Goal: Task Accomplishment & Management: Use online tool/utility

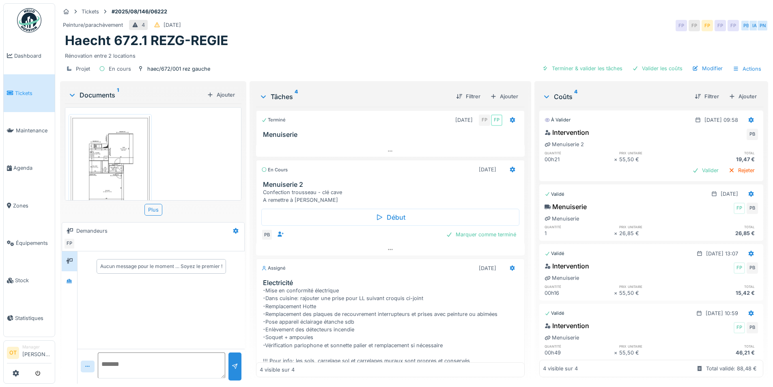
scroll to position [71, 0]
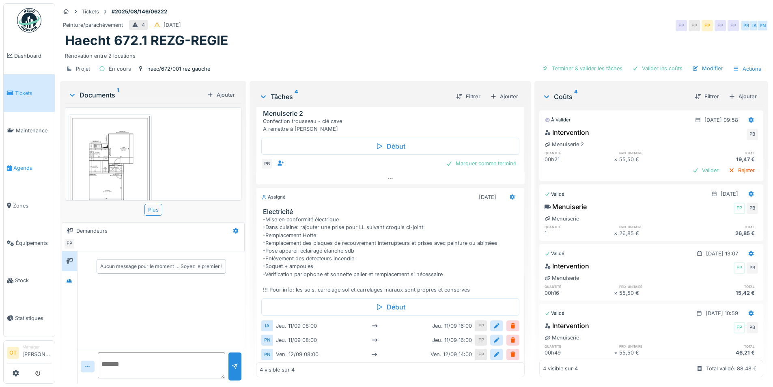
click at [20, 164] on span "Agenda" at bounding box center [32, 168] width 38 height 8
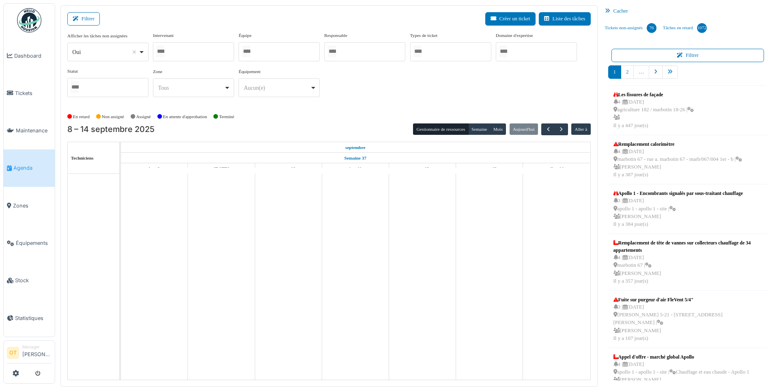
click at [144, 54] on div "Oui Remove item" at bounding box center [108, 52] width 74 height 12
select select "**"
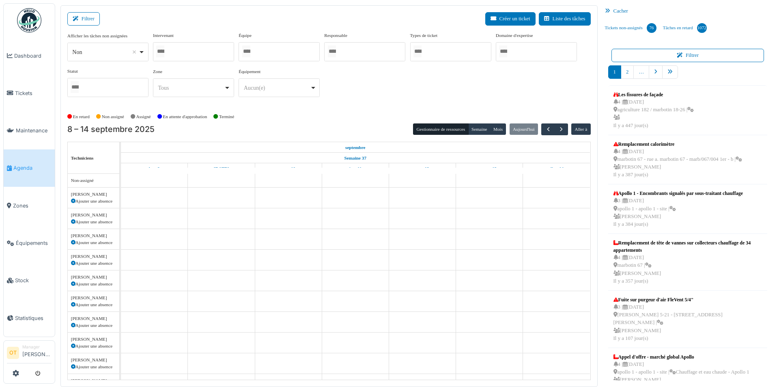
click at [182, 41] on div "Intervenant [PERSON_NAME] [PERSON_NAME] [PERSON_NAME] Belhajji [PERSON_NAME] [P…" at bounding box center [193, 46] width 81 height 29
click at [179, 50] on div at bounding box center [193, 51] width 81 height 19
type input "****"
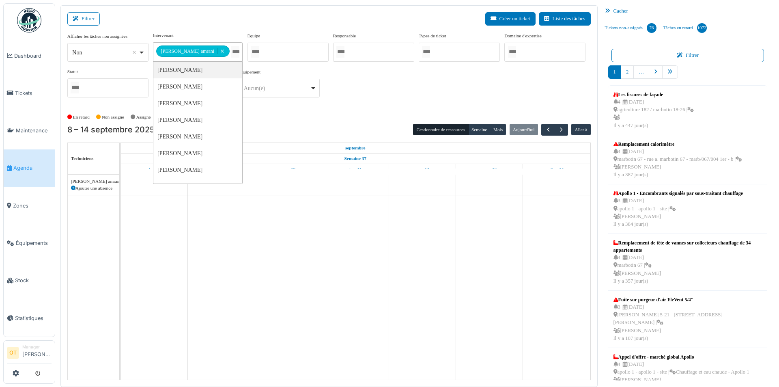
click at [395, 67] on div "**********" at bounding box center [328, 68] width 523 height 72
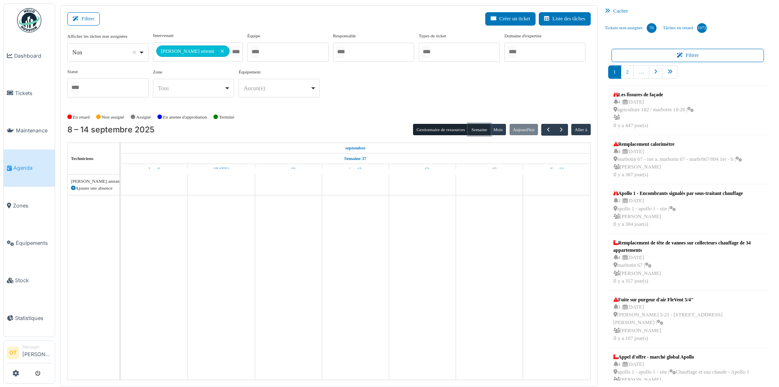
click at [479, 125] on button "Semaine" at bounding box center [479, 129] width 22 height 11
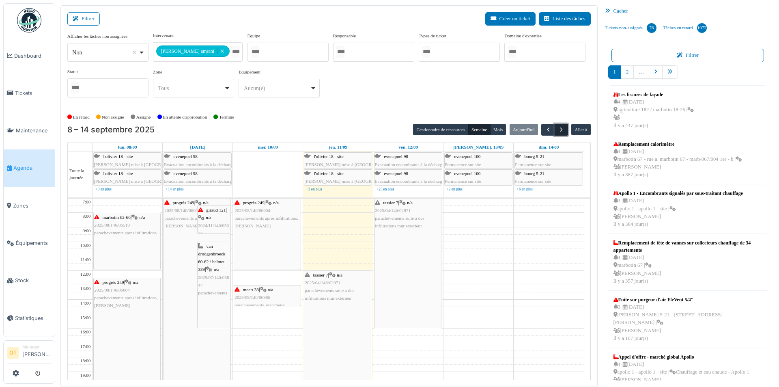
click at [562, 129] on span "button" at bounding box center [561, 129] width 7 height 7
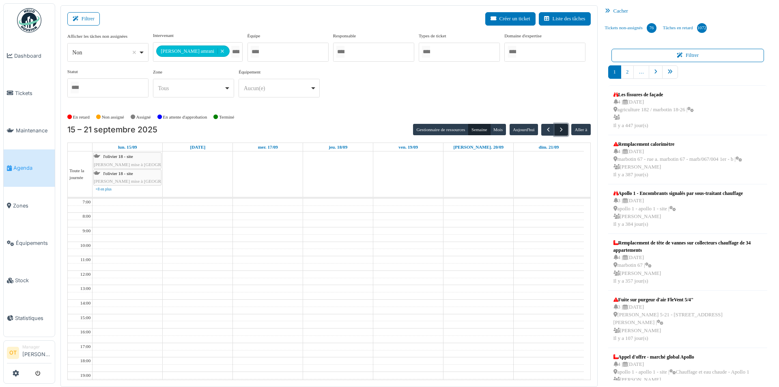
click at [562, 129] on span "button" at bounding box center [561, 129] width 7 height 7
click at [561, 130] on span "button" at bounding box center [561, 129] width 7 height 7
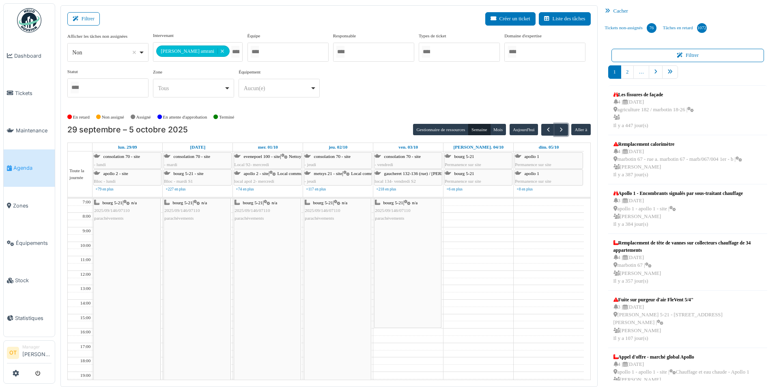
click at [402, 242] on div "[PERSON_NAME] 5-21 | n/a 2025/09/146/07110 parachèvements" at bounding box center [408, 262] width 67 height 129
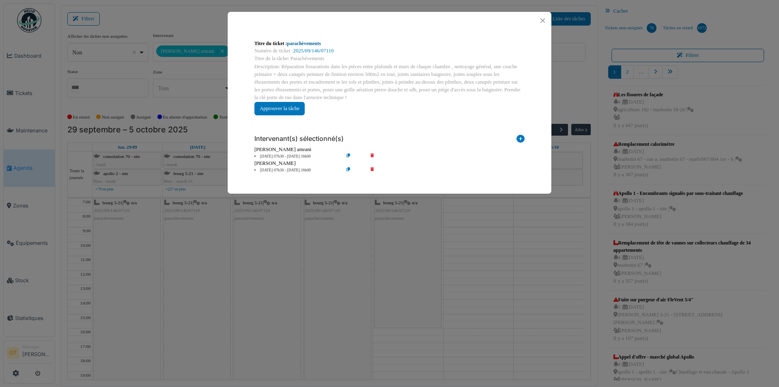
click at [302, 43] on link "parachèvements" at bounding box center [304, 44] width 34 height 6
click at [541, 20] on button "Close" at bounding box center [542, 20] width 11 height 11
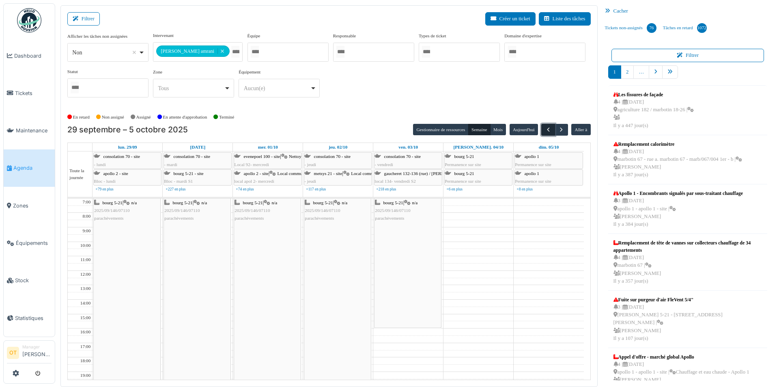
click at [550, 128] on span "button" at bounding box center [548, 129] width 7 height 7
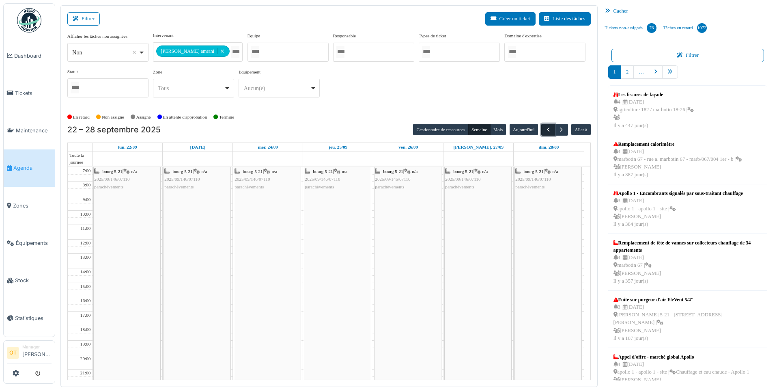
click at [550, 128] on span "button" at bounding box center [548, 129] width 7 height 7
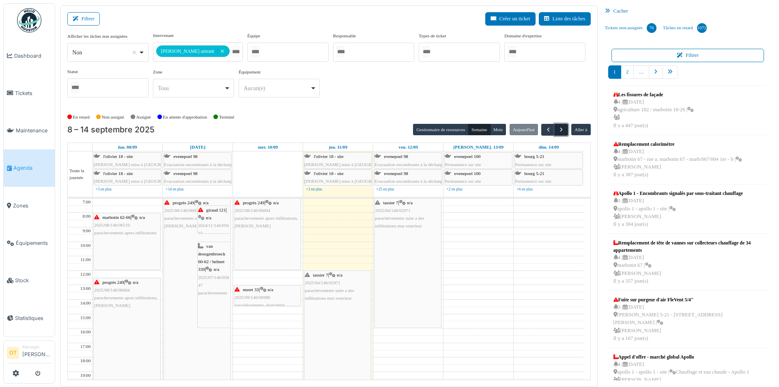
click at [564, 129] on span "button" at bounding box center [561, 129] width 7 height 7
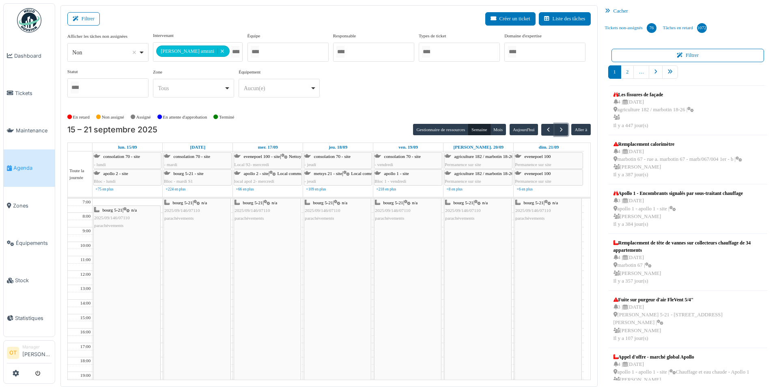
click at [144, 239] on div "[PERSON_NAME] 5-21 | n/a 2025/09/146/07110 parachèvements" at bounding box center [127, 324] width 67 height 237
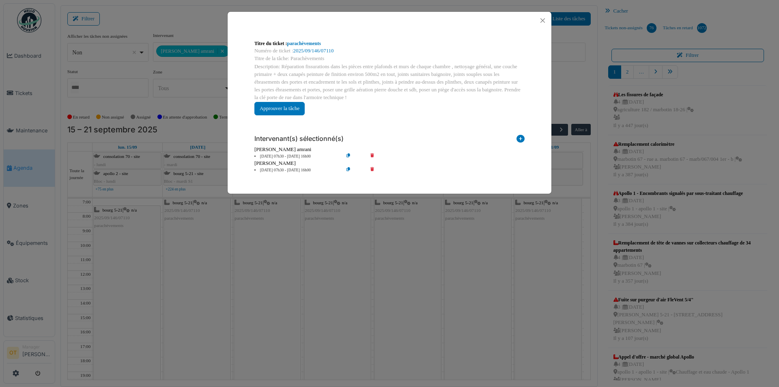
click at [183, 106] on div "Titre du ticket : parachèvements Numéro de ticket : 2025/09/146/07110 Titre de …" at bounding box center [389, 193] width 779 height 387
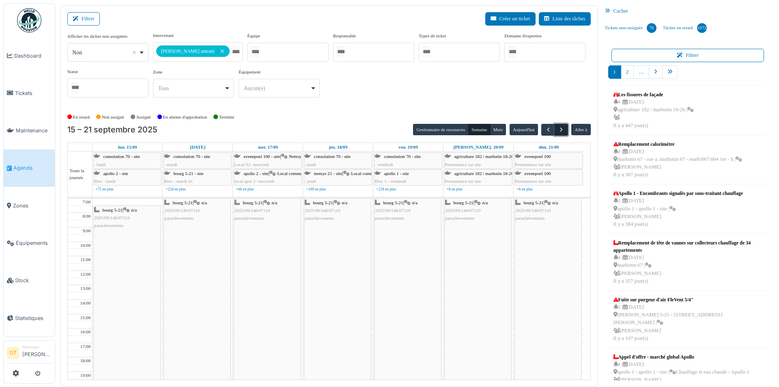
click at [562, 128] on span "button" at bounding box center [561, 129] width 7 height 7
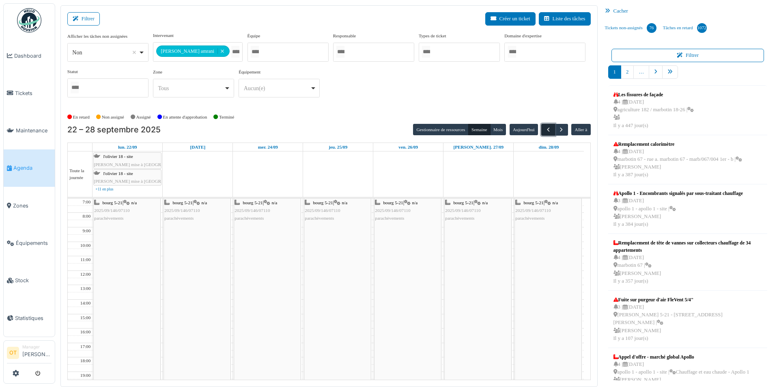
click at [545, 127] on span "button" at bounding box center [548, 129] width 7 height 7
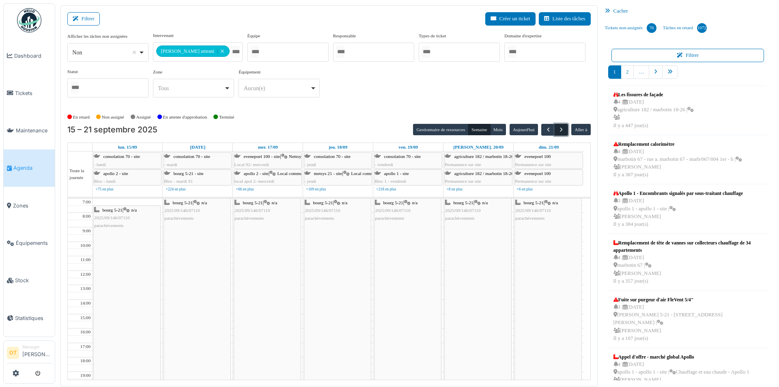
click at [562, 131] on span "button" at bounding box center [561, 129] width 7 height 7
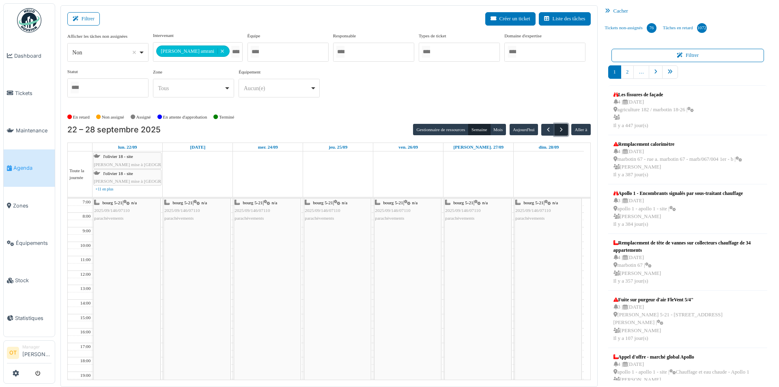
click at [562, 131] on span "button" at bounding box center [561, 129] width 7 height 7
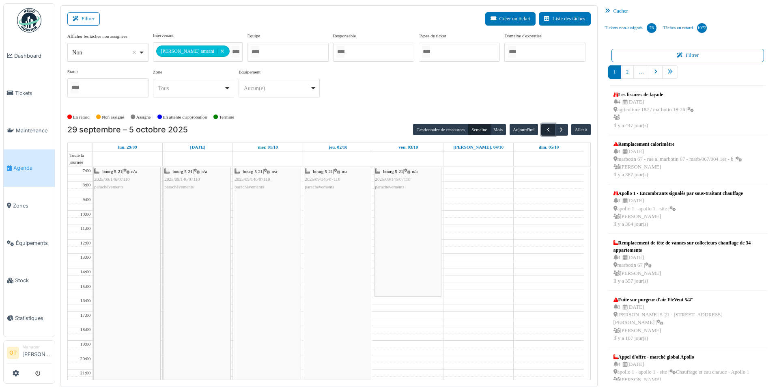
click at [543, 125] on button "button" at bounding box center [547, 130] width 13 height 12
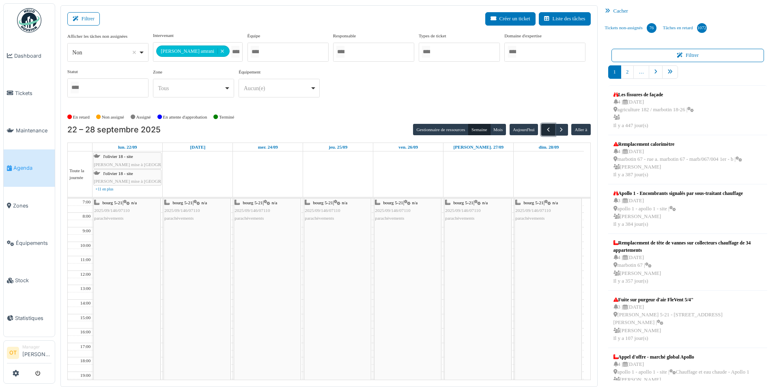
click at [547, 127] on span "button" at bounding box center [548, 129] width 7 height 7
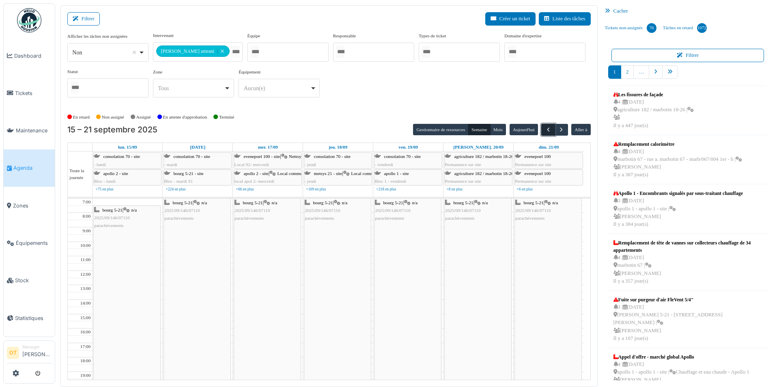
click at [547, 127] on span "button" at bounding box center [548, 129] width 7 height 7
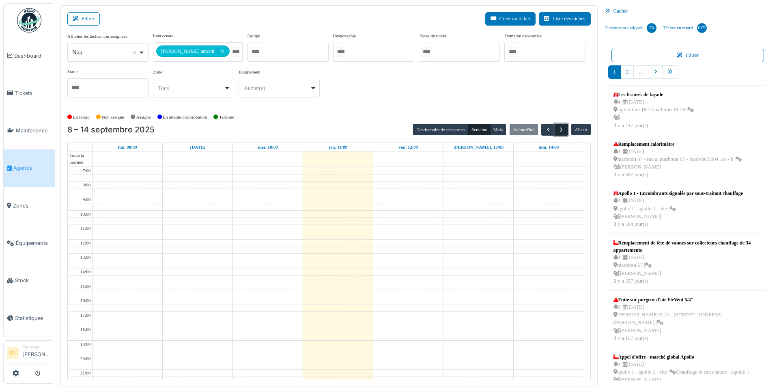
click at [566, 128] on button "button" at bounding box center [561, 130] width 13 height 12
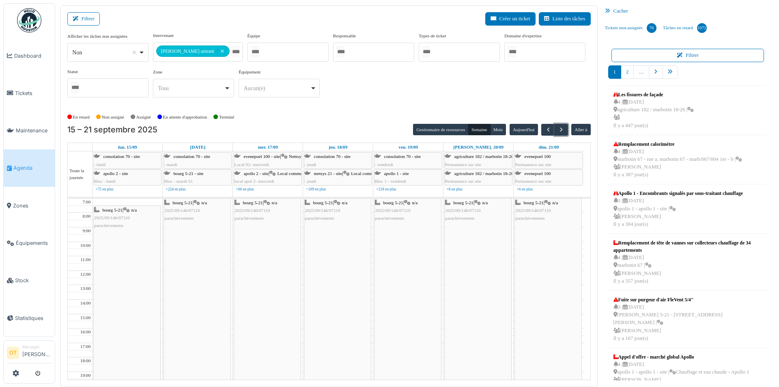
click at [138, 223] on div "[PERSON_NAME] 5-21 | n/a 2025/09/146/07110 parachèvements" at bounding box center [127, 218] width 66 height 24
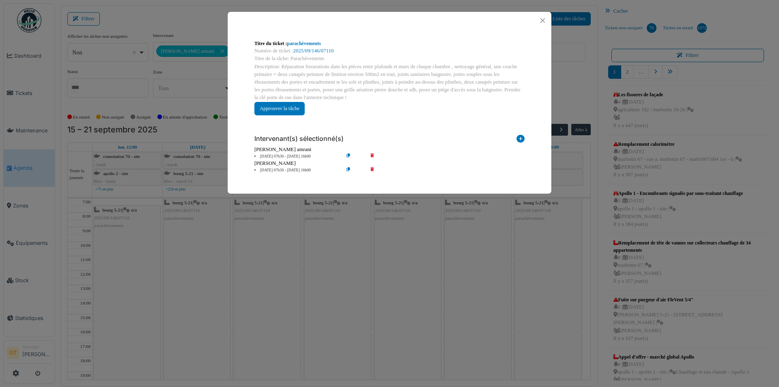
click at [444, 132] on div "Intervenant(s) sélectionné(s)" at bounding box center [389, 136] width 270 height 17
drag, startPoint x: 114, startPoint y: 116, endPoint x: 160, endPoint y: 67, distance: 67.8
click at [114, 116] on div "Titre du ticket : parachèvements Numéro de ticket : 2025/09/146/07110 Titre de …" at bounding box center [389, 193] width 779 height 387
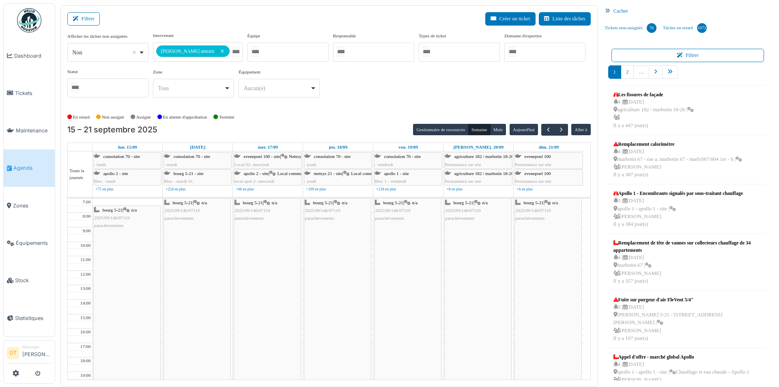
click at [237, 23] on div "Filtrer Créer un ticket Liste des tâches" at bounding box center [328, 22] width 523 height 20
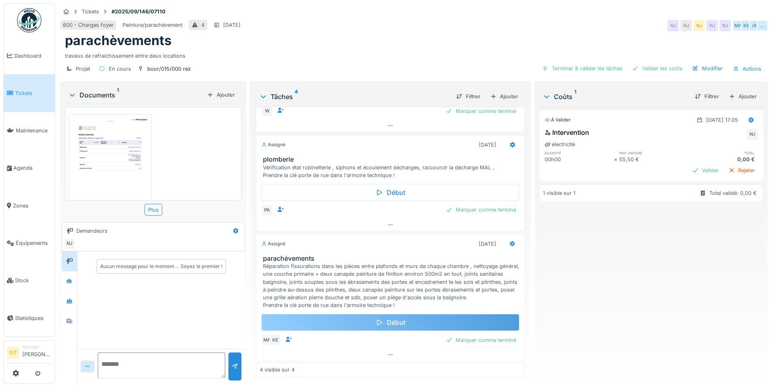
scroll to position [175, 0]
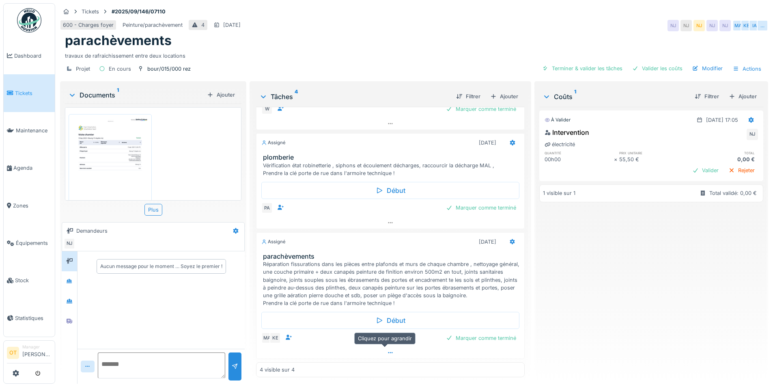
click at [387, 351] on icon at bounding box center [390, 352] width 6 height 5
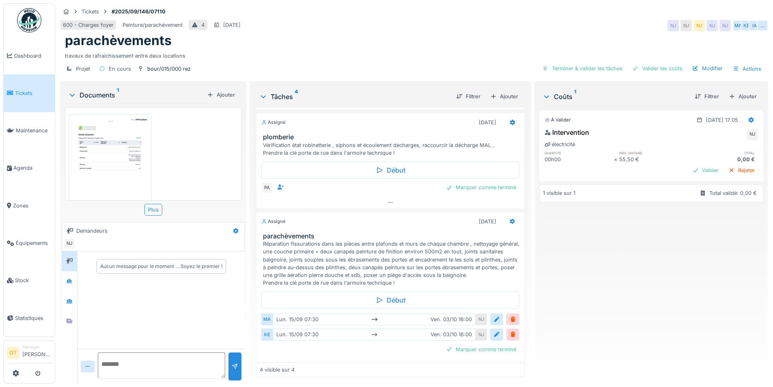
scroll to position [207, 0]
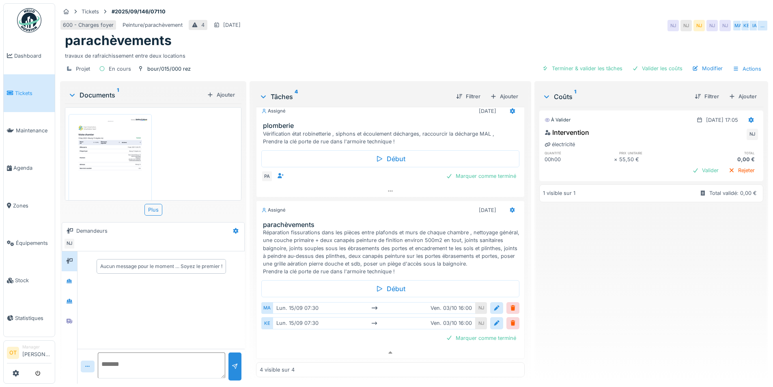
click at [116, 140] on img at bounding box center [110, 172] width 79 height 112
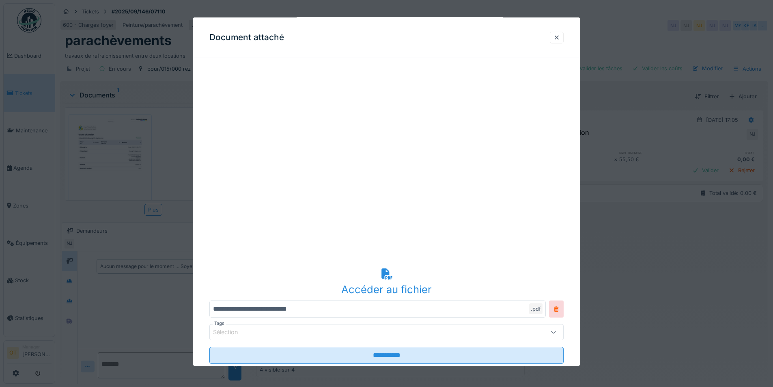
scroll to position [41, 0]
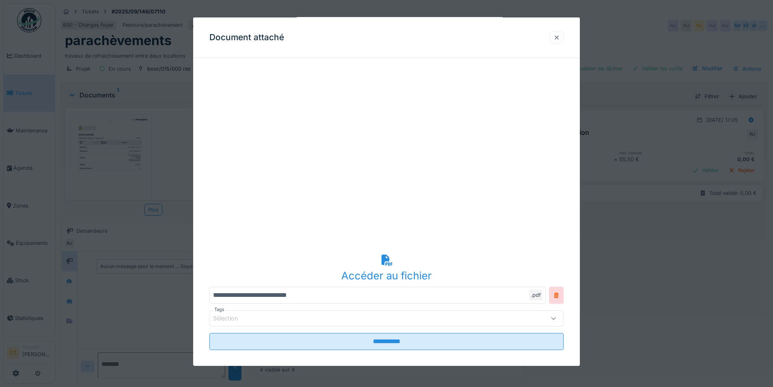
click at [559, 37] on div at bounding box center [557, 38] width 6 height 8
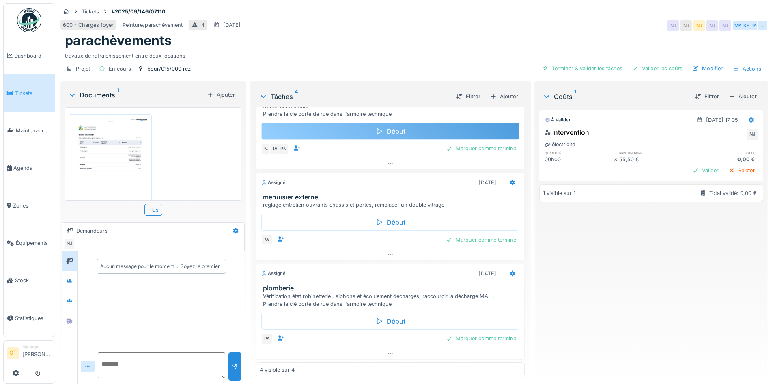
scroll to position [207, 0]
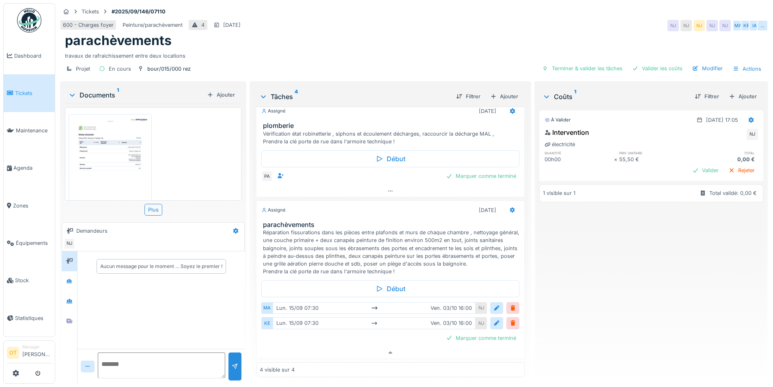
click at [361, 208] on div "Assigné 03/10/2025" at bounding box center [390, 210] width 258 height 12
